Goal: Answer question/provide support

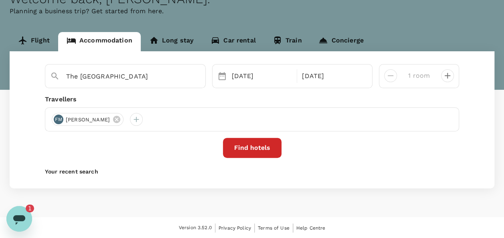
drag, startPoint x: 8, startPoint y: 215, endPoint x: 8, endPoint y: 405, distance: 190.2
click at [8, 215] on div "Open messaging window, 1 unread message" at bounding box center [19, 219] width 24 height 24
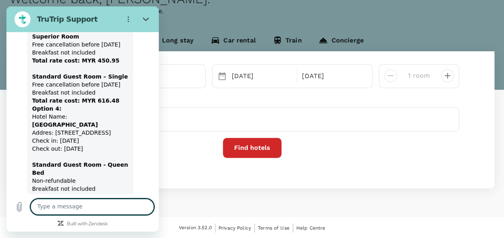
scroll to position [2296, 0]
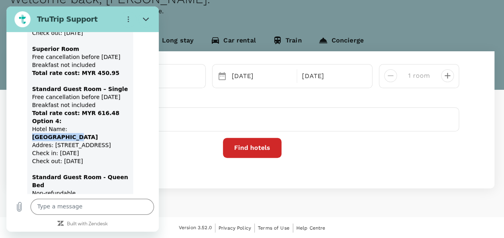
drag, startPoint x: 66, startPoint y: 96, endPoint x: 102, endPoint y: 99, distance: 35.9
click at [98, 134] on strong "[GEOGRAPHIC_DATA]" at bounding box center [65, 137] width 66 height 6
copy strong "[GEOGRAPHIC_DATA]"
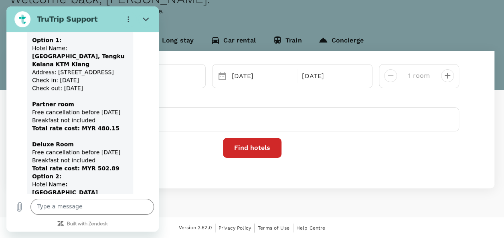
scroll to position [1975, 0]
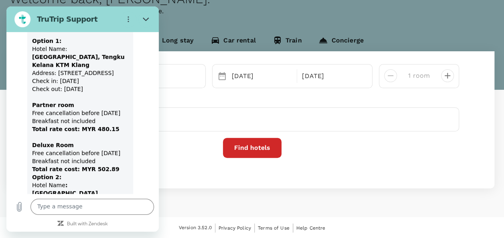
drag, startPoint x: 65, startPoint y: 120, endPoint x: 121, endPoint y: 122, distance: 55.8
copy strong "[GEOGRAPHIC_DATA]"
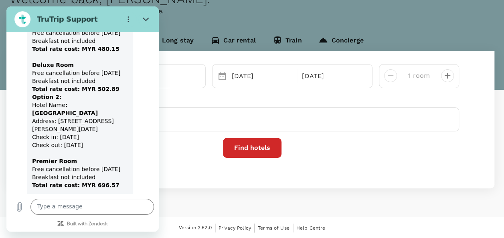
scroll to position [2095, 0]
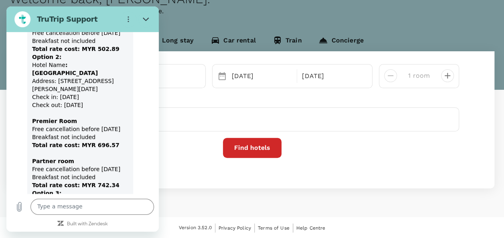
click at [68, 198] on strong "D'Spark [GEOGRAPHIC_DATA]" at bounding box center [65, 205] width 66 height 14
drag, startPoint x: 67, startPoint y: 145, endPoint x: 138, endPoint y: 159, distance: 72.4
click at [138, 159] on div "[PERSON_NAME] says: Please see below the list of hotels located in [GEOGRAPHIC_…" at bounding box center [86, 236] width 146 height 729
drag, startPoint x: 138, startPoint y: 159, endPoint x: 116, endPoint y: 154, distance: 22.8
click at [116, 154] on div "Please see below the list of hotels located in [GEOGRAPHIC_DATA]. All of the ho…" at bounding box center [80, 237] width 96 height 722
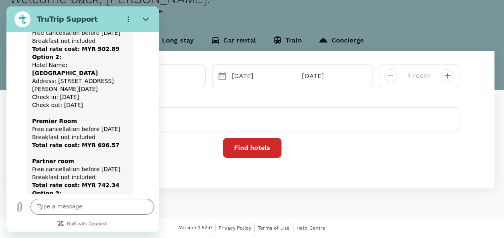
copy strong "D'Spark [GEOGRAPHIC_DATA]"
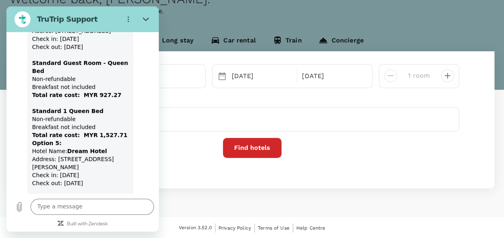
scroll to position [2416, 0]
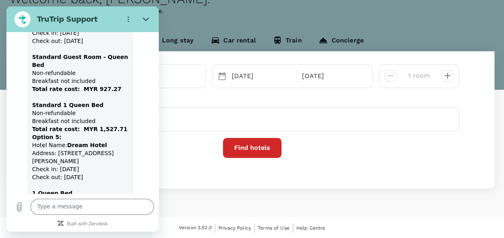
drag, startPoint x: 66, startPoint y: 120, endPoint x: 104, endPoint y: 120, distance: 38.5
copy strong "Dream Hotel"
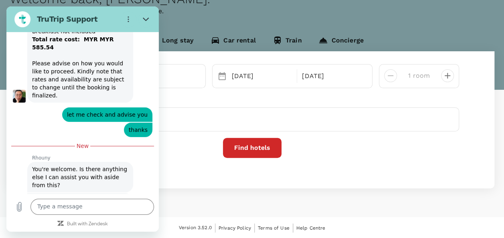
scroll to position [2617, 0]
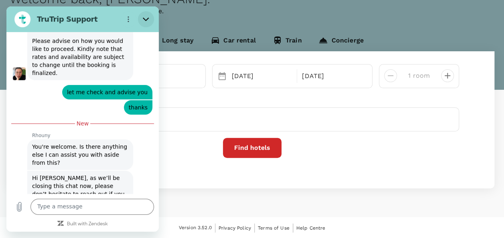
click at [145, 19] on icon "Close" at bounding box center [146, 19] width 6 height 6
